Goal: Transaction & Acquisition: Purchase product/service

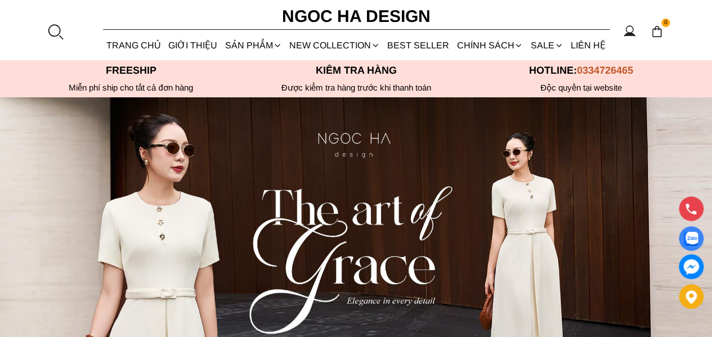
click at [555, 41] on icon at bounding box center [559, 45] width 9 height 9
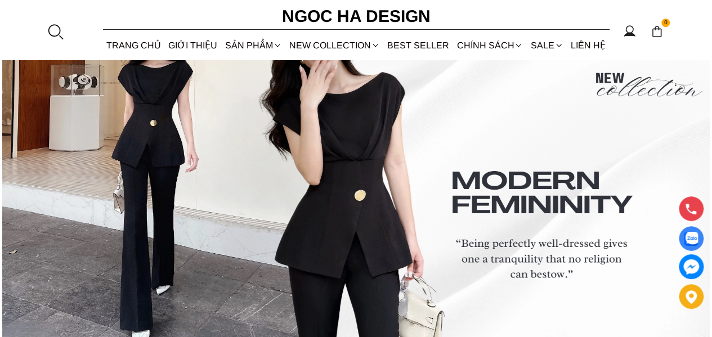
scroll to position [4118, 0]
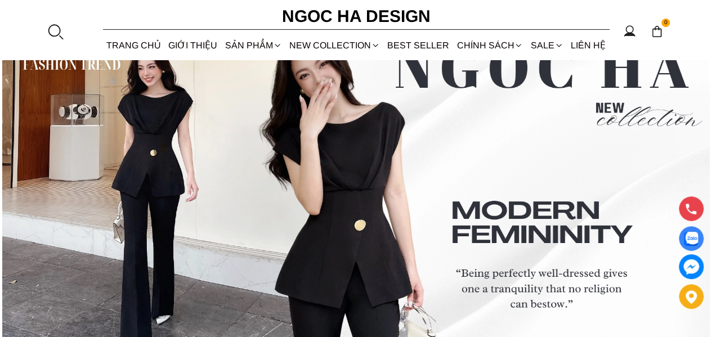
click at [0, 0] on link "Danh Mục Áo" at bounding box center [0, 0] width 0 height 0
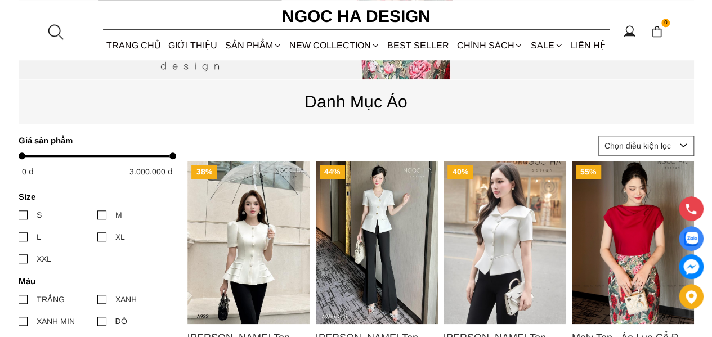
scroll to position [384, 0]
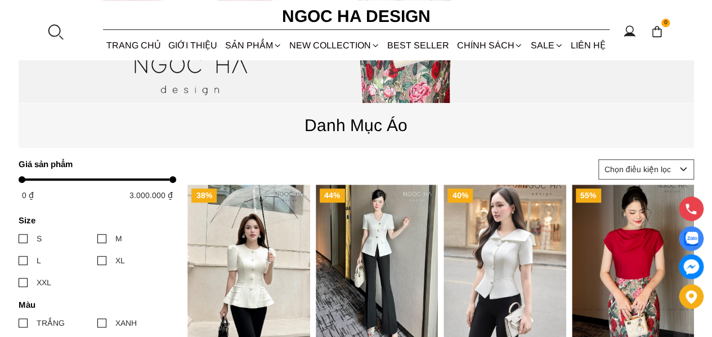
click at [0, 0] on link "Danh Mục Đầm" at bounding box center [0, 0] width 0 height 0
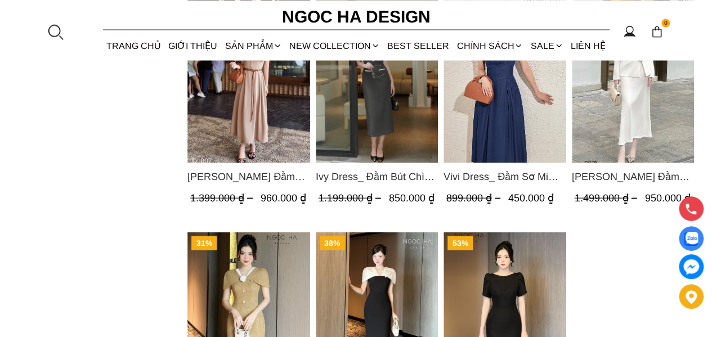
scroll to position [901, 0]
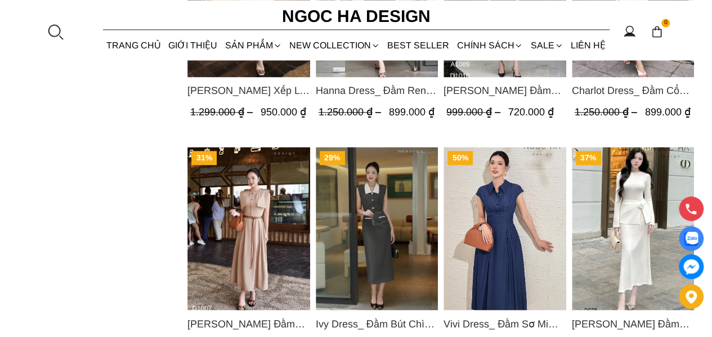
click at [0, 0] on link "Danh Mục Áo" at bounding box center [0, 0] width 0 height 0
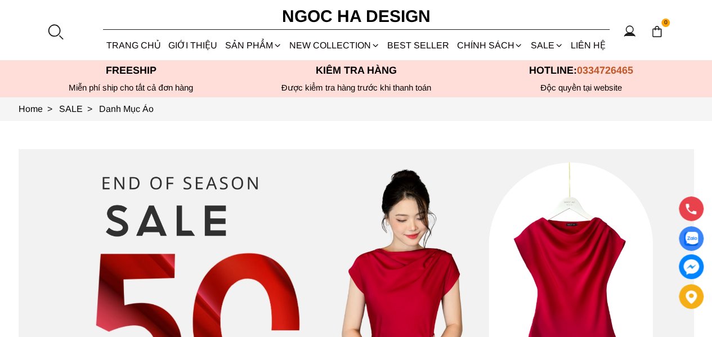
click at [0, 0] on link "Chân váy" at bounding box center [0, 0] width 0 height 0
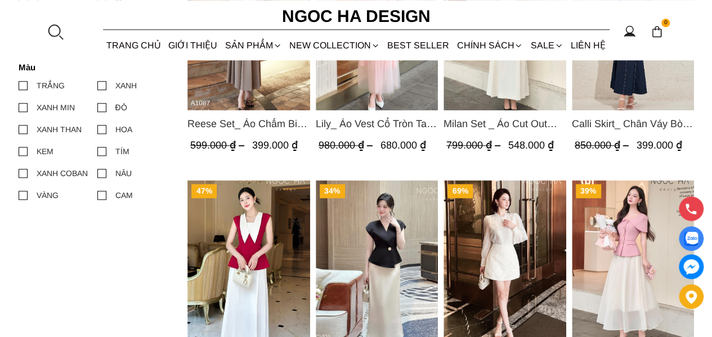
scroll to position [676, 0]
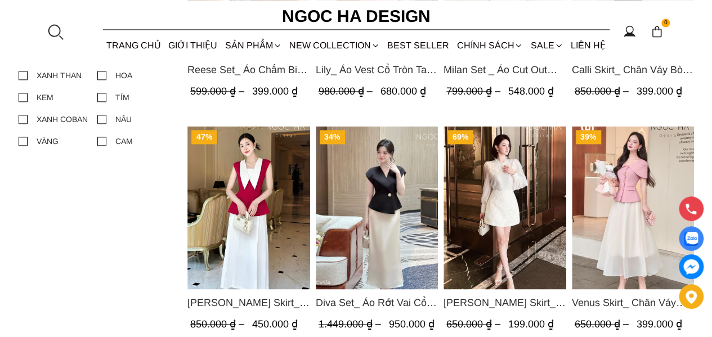
click at [382, 210] on img "Product image - Diva Set_ Áo Rớt Vai Cổ V, Chân Váy Lụa Đuôi Cá A1078+CV134" at bounding box center [376, 207] width 123 height 163
